Goal: Obtain resource: Download file/media

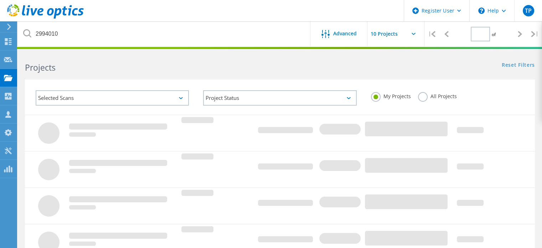
type input "1"
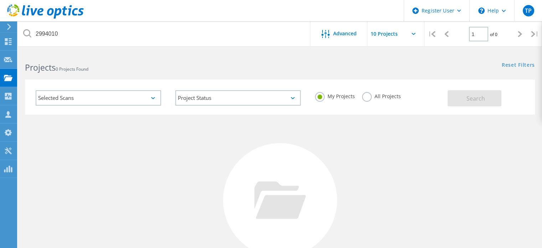
click at [382, 94] on label "All Projects" at bounding box center [381, 95] width 39 height 7
click at [0, 0] on input "All Projects" at bounding box center [0, 0] width 0 height 0
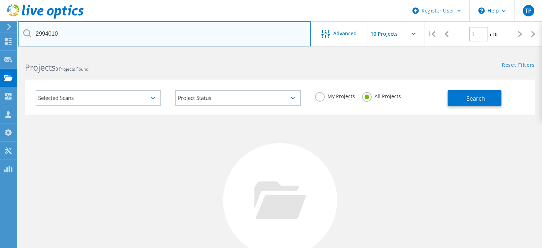
click at [190, 31] on input "2994010" at bounding box center [164, 33] width 293 height 25
paste input "2835153"
type input "2835153"
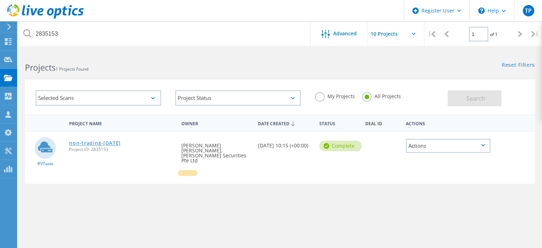
click at [112, 142] on link "non-trading-[DATE]" at bounding box center [95, 142] width 52 height 5
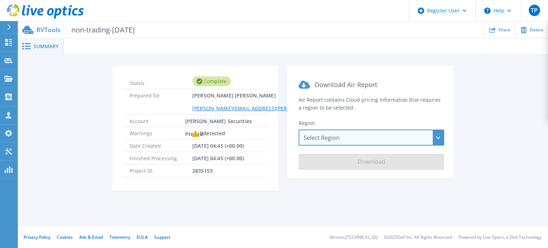
click at [346, 138] on div "Select Region [GEOGRAPHIC_DATA] ([GEOGRAPHIC_DATA]) [GEOGRAPHIC_DATA] ([GEOGRAP…" at bounding box center [370, 137] width 145 height 16
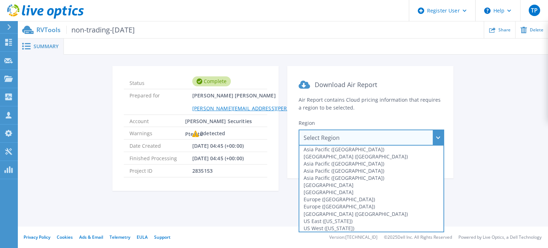
click at [346, 138] on div "Select Region [GEOGRAPHIC_DATA] ([GEOGRAPHIC_DATA]) [GEOGRAPHIC_DATA] ([GEOGRAP…" at bounding box center [370, 137] width 145 height 16
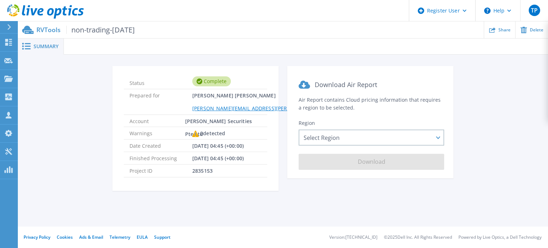
click at [72, 113] on div "Status Complete Prepared for [PERSON_NAME] [PERSON_NAME] [PERSON_NAME][EMAIL_AD…" at bounding box center [283, 132] width 508 height 133
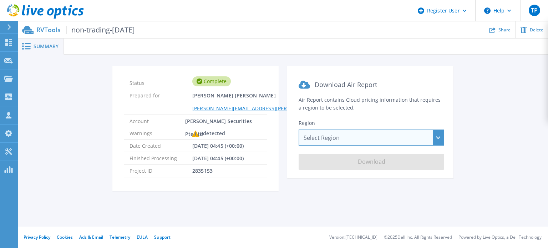
click at [362, 138] on div "Select Region [GEOGRAPHIC_DATA] ([GEOGRAPHIC_DATA]) [GEOGRAPHIC_DATA] ([GEOGRAP…" at bounding box center [370, 137] width 145 height 16
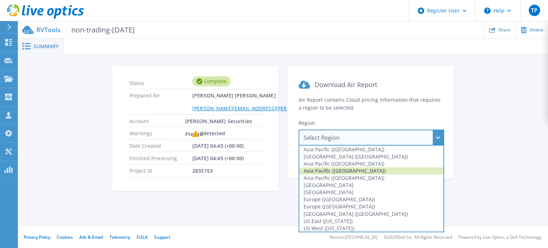
click at [340, 171] on div "Asia Pacific ([GEOGRAPHIC_DATA])" at bounding box center [371, 170] width 144 height 7
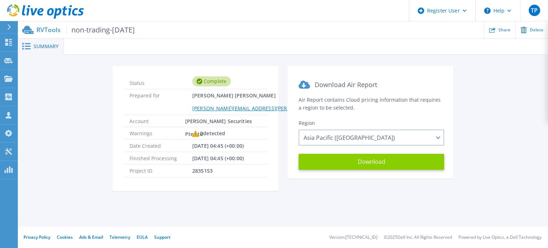
click at [361, 160] on button "Download" at bounding box center [370, 162] width 145 height 16
